Goal: Communication & Community: Answer question/provide support

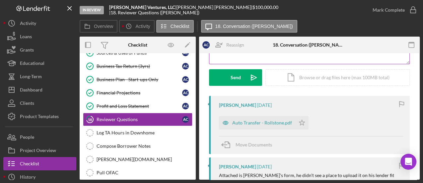
scroll to position [100, 0]
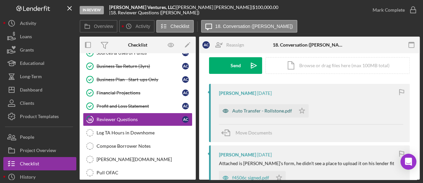
click at [265, 112] on div "Auto Transfer - Rollstone.pdf" at bounding box center [262, 110] width 60 height 5
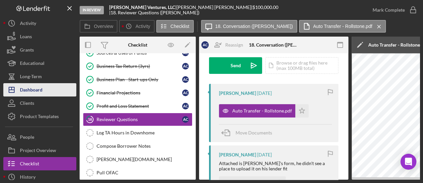
click at [26, 93] on div "Dashboard" at bounding box center [31, 90] width 23 height 15
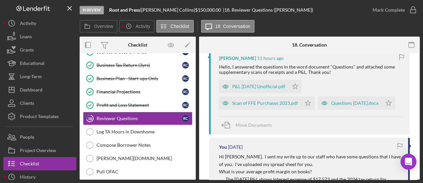
scroll to position [132, 0]
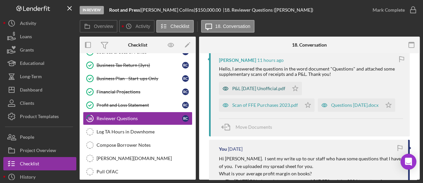
click at [253, 88] on div "P&L August 13 2025 Unofficial.pdf" at bounding box center [258, 88] width 53 height 5
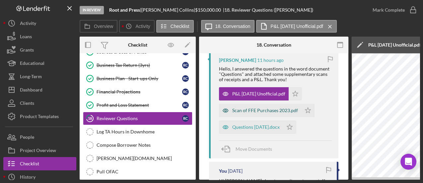
click at [261, 112] on div "Scan of FFE Purchases 2023.pdf" at bounding box center [265, 110] width 66 height 5
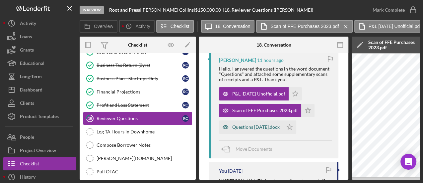
click at [256, 128] on div "Questions August 13 2025.docx" at bounding box center [255, 126] width 47 height 5
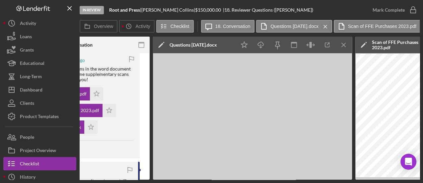
scroll to position [0, 210]
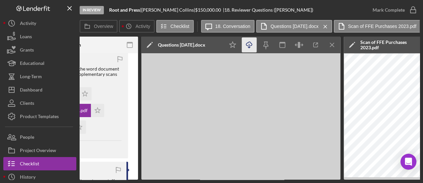
click at [247, 45] on icon "button" at bounding box center [249, 44] width 6 height 4
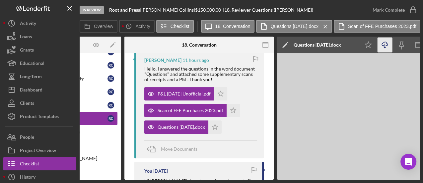
scroll to position [0, 323]
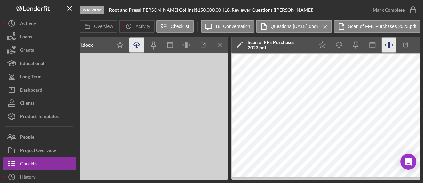
click at [391, 47] on icon "button" at bounding box center [389, 45] width 15 height 15
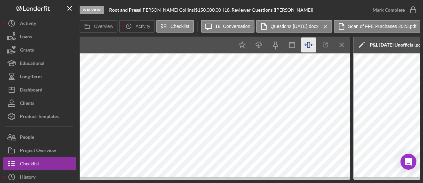
scroll to position [0, 735]
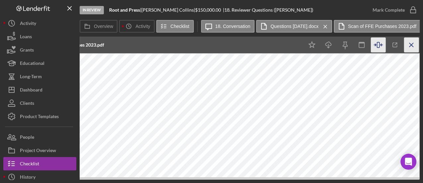
click at [409, 46] on icon "Icon/Menu Close" at bounding box center [411, 45] width 15 height 15
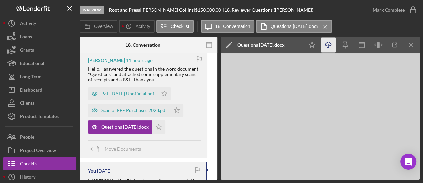
scroll to position [0, 131]
click at [411, 44] on line "button" at bounding box center [412, 45] width 4 height 4
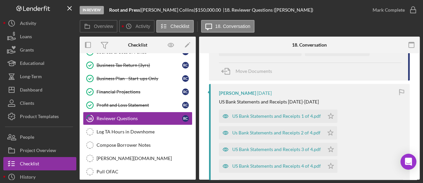
scroll to position [298, 0]
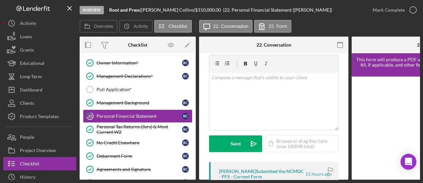
scroll to position [66, 0]
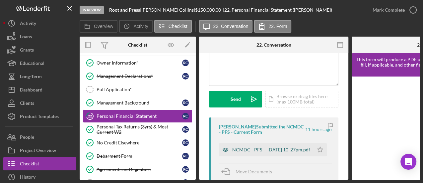
click at [264, 147] on div "NCMDC - PFS -- 2025-08-13 10_27pm.pdf" at bounding box center [271, 149] width 78 height 5
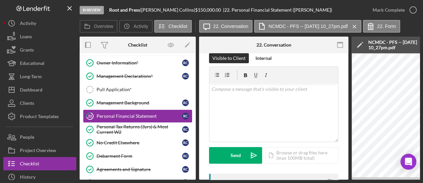
scroll to position [0, 0]
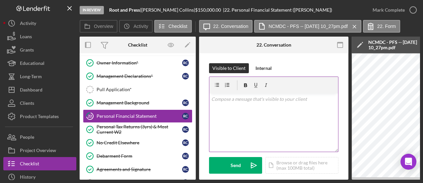
click at [223, 104] on div "v Color teal Color pink Remove color Add row above Add row below Add column bef…" at bounding box center [273, 122] width 129 height 58
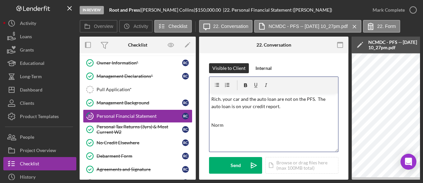
click at [295, 109] on p "Rich. your car and the auto loan are not on the PFS. The auto loan is on your c…" at bounding box center [273, 102] width 125 height 15
click at [229, 115] on p at bounding box center [273, 115] width 125 height 7
click at [329, 101] on p "Rich. your car and the auto loan are not on the PFS. The auto loan is on your c…" at bounding box center [273, 102] width 125 height 15
click at [291, 162] on div "Icon/Document Browse or drag files here (max 100MB total) Tap to choose files o…" at bounding box center [302, 165] width 73 height 17
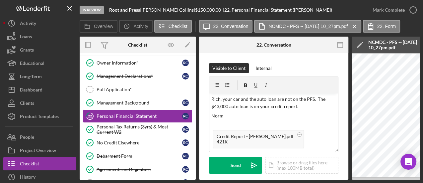
click at [325, 66] on div "Visible to Client Internal" at bounding box center [273, 68] width 129 height 10
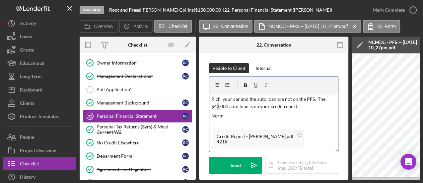
drag, startPoint x: 216, startPoint y: 106, endPoint x: 220, endPoint y: 107, distance: 3.5
click at [220, 107] on p "Rich. your car and the auto loan are not on the PFS. The $43,000 auto loan is o…" at bounding box center [273, 102] width 125 height 15
click at [282, 114] on p "Norm" at bounding box center [273, 115] width 125 height 7
click at [304, 107] on p "Rich. your car and the auto loan are not on the PFS. The $45,000 auto loan is o…" at bounding box center [273, 102] width 125 height 15
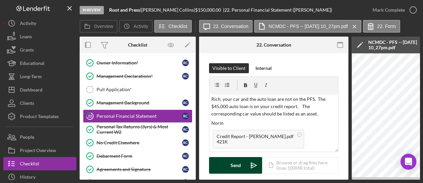
click at [239, 165] on div "Send" at bounding box center [236, 165] width 10 height 17
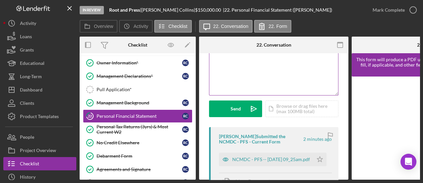
scroll to position [132, 0]
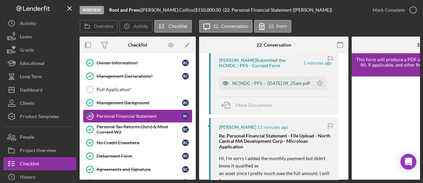
click at [260, 82] on div "NCMDC - PFS -- 2025-08-14 09_25am.pdf" at bounding box center [271, 82] width 78 height 5
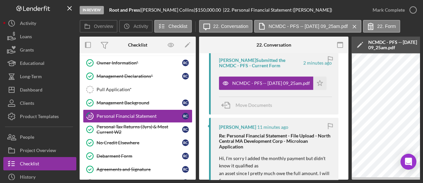
click at [284, 181] on div "In Review Root and Press | Richard Collins | $150,000.00 | 22. Personal Financi…" at bounding box center [211, 91] width 423 height 183
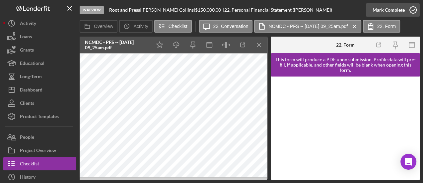
click at [414, 11] on icon "button" at bounding box center [413, 10] width 17 height 17
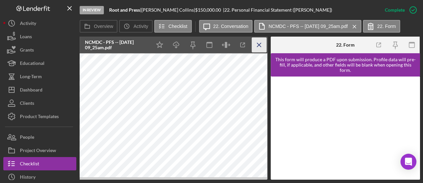
click at [258, 46] on icon "Icon/Menu Close" at bounding box center [259, 45] width 15 height 15
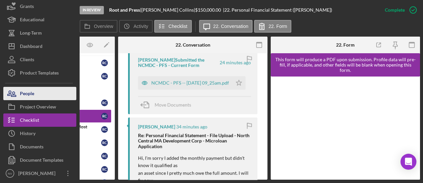
scroll to position [44, 0]
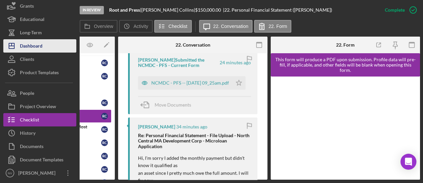
click at [38, 42] on div "Dashboard" at bounding box center [31, 46] width 23 height 15
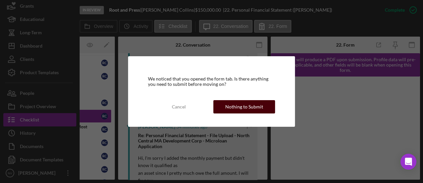
click at [244, 107] on div "Nothing to Submit" at bounding box center [244, 106] width 38 height 13
